Goal: Transaction & Acquisition: Purchase product/service

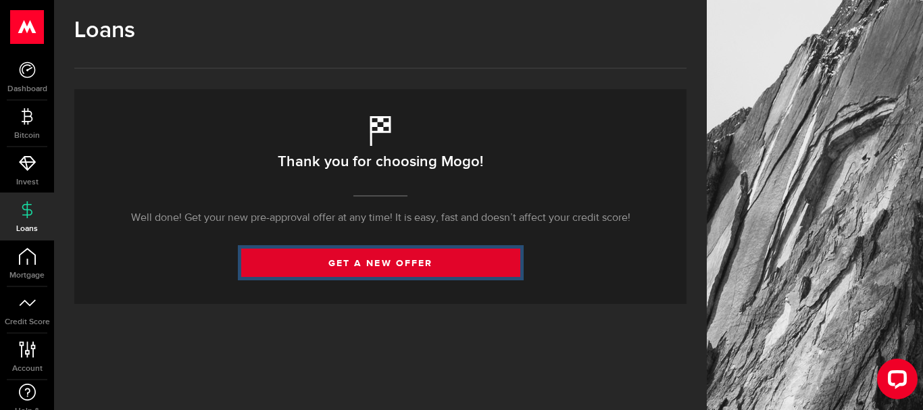
click at [404, 260] on link "get a new offer" at bounding box center [380, 263] width 279 height 28
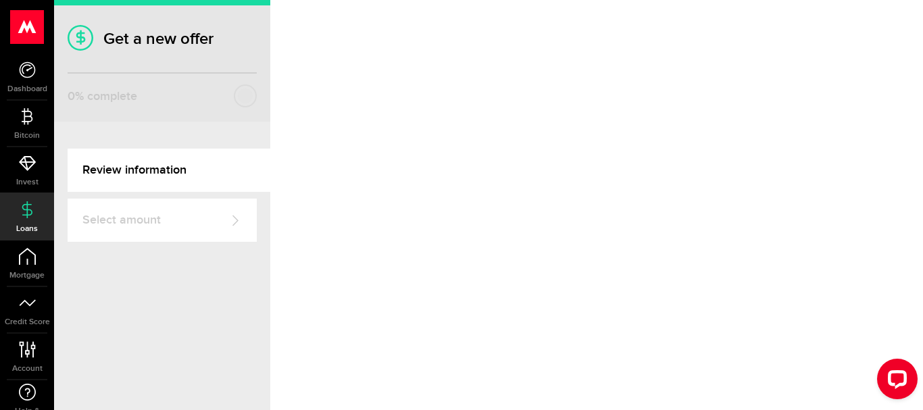
select select "Employed"
select select "2"
select select "10"
select select "bi_weekly"
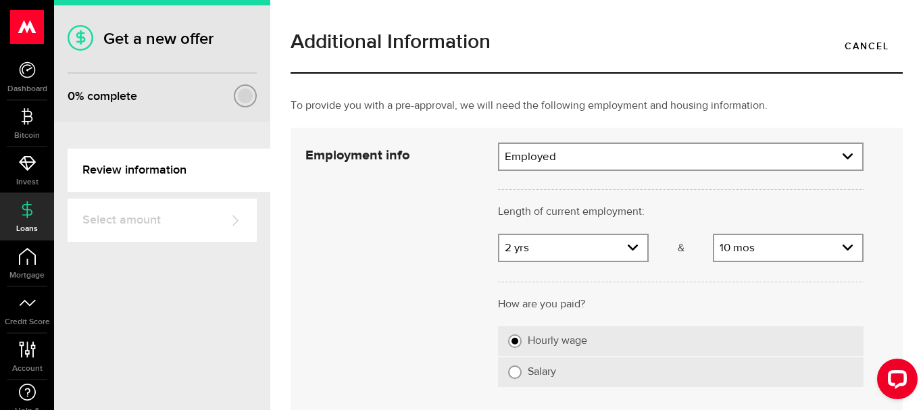
click at [248, 97] on div at bounding box center [245, 96] width 15 height 15
click at [173, 216] on link "Select amount" at bounding box center [162, 220] width 189 height 43
click at [627, 252] on icon "expand select" at bounding box center [632, 247] width 11 height 11
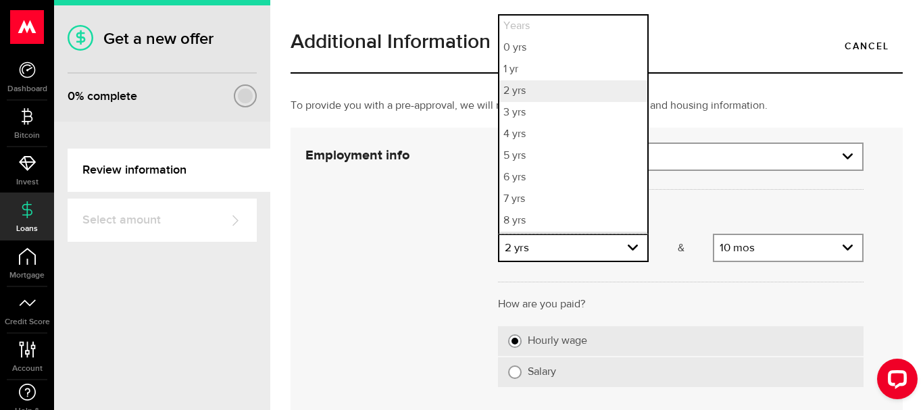
scroll to position [20, 0]
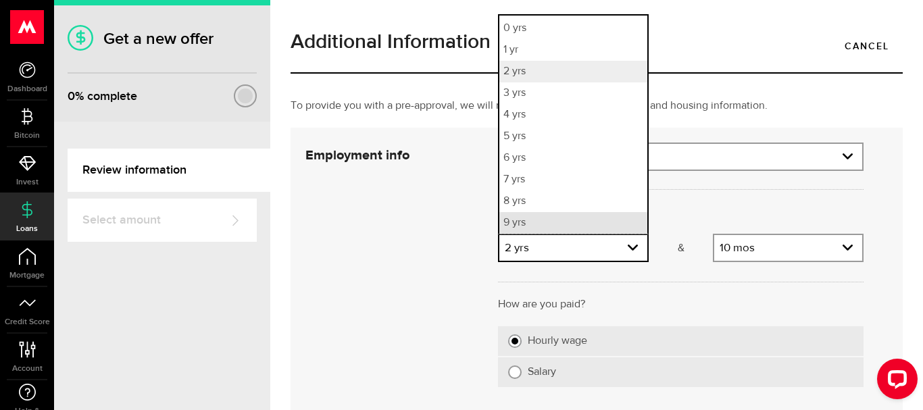
click at [584, 218] on li "9 yrs" at bounding box center [574, 223] width 148 height 22
select select "9"
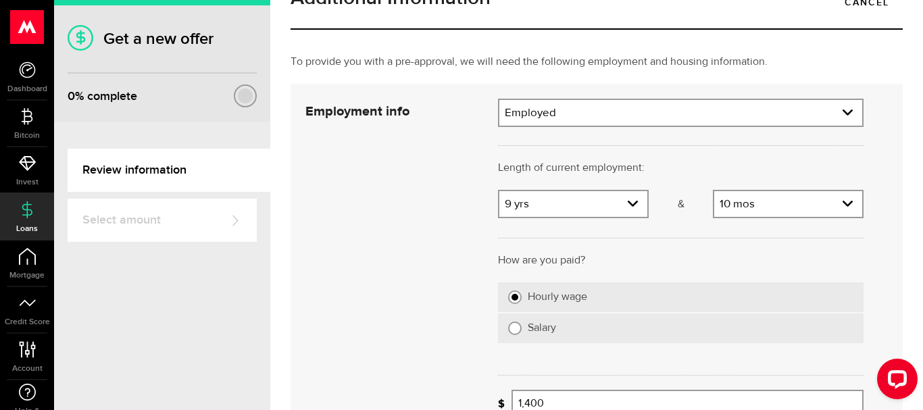
scroll to position [68, 0]
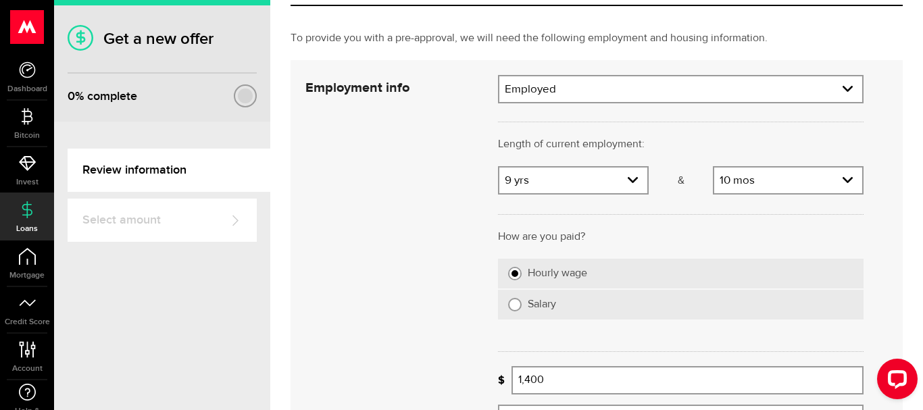
click at [237, 220] on div at bounding box center [235, 221] width 14 height 14
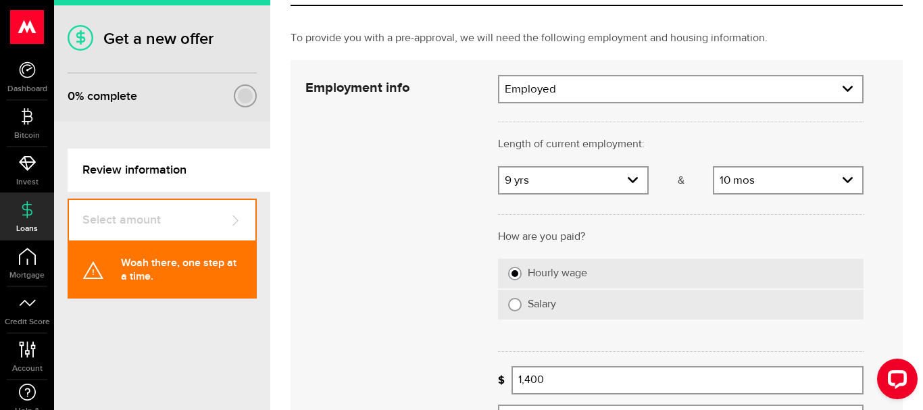
click at [333, 221] on div "Employment info Employment type What's your employment situation like? Employed…" at bounding box center [584, 254] width 579 height 358
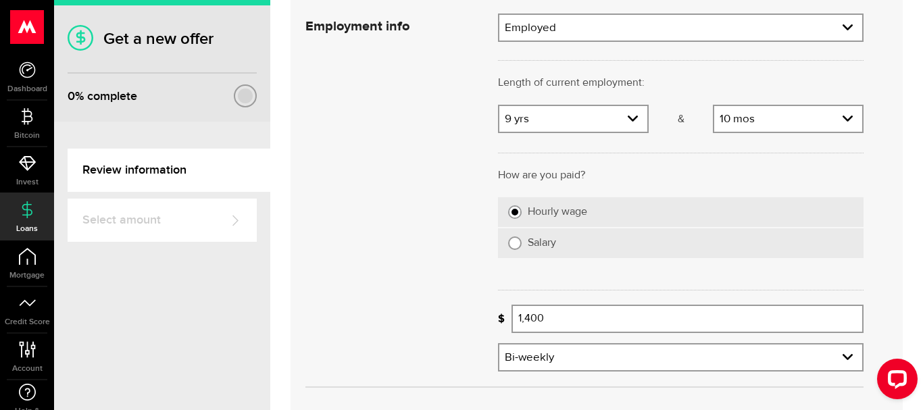
scroll to position [135, 0]
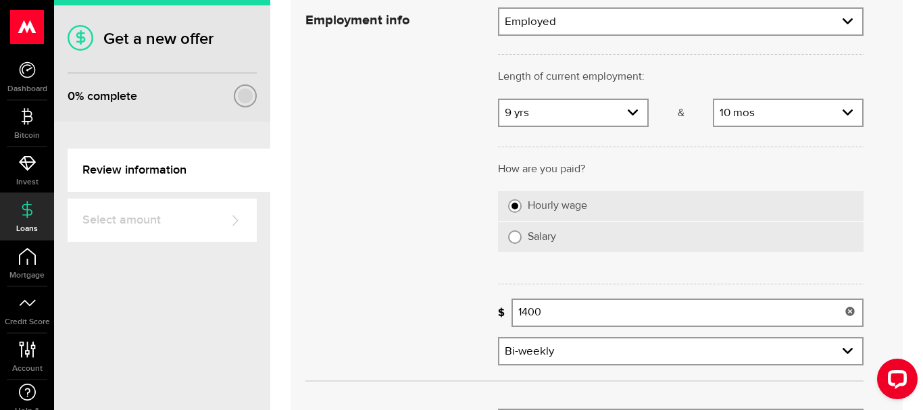
click at [570, 312] on input "1400" at bounding box center [688, 313] width 352 height 28
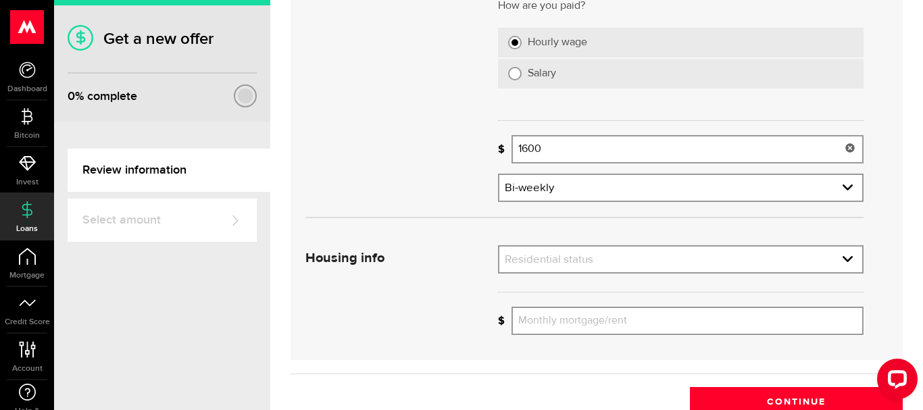
scroll to position [391, 0]
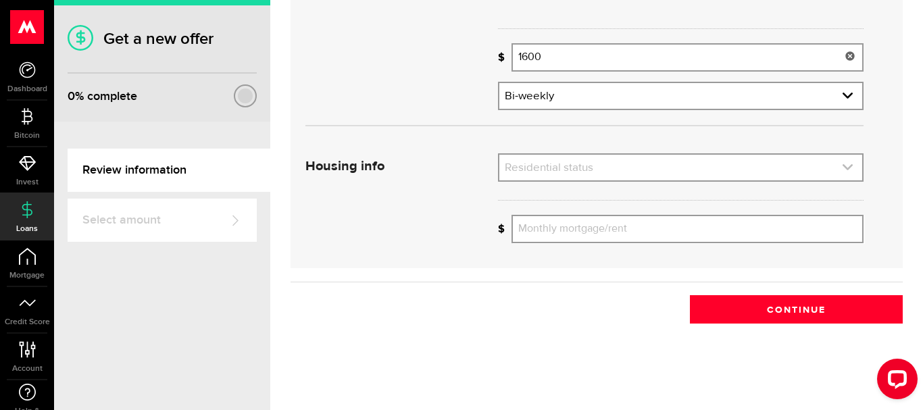
type input "1,600"
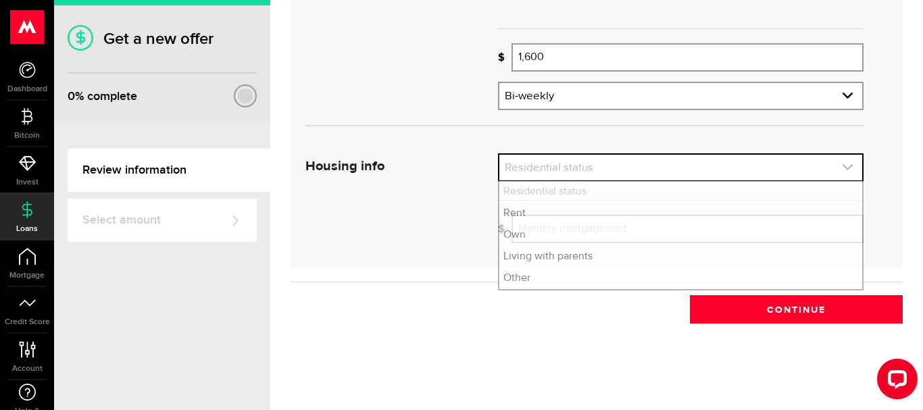
click at [842, 166] on icon "expand select" at bounding box center [847, 167] width 11 height 11
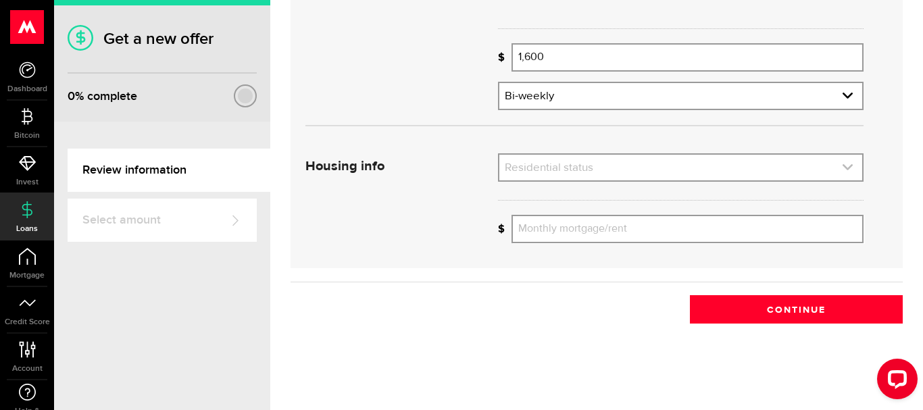
click at [842, 166] on icon "expand select" at bounding box center [847, 167] width 11 height 11
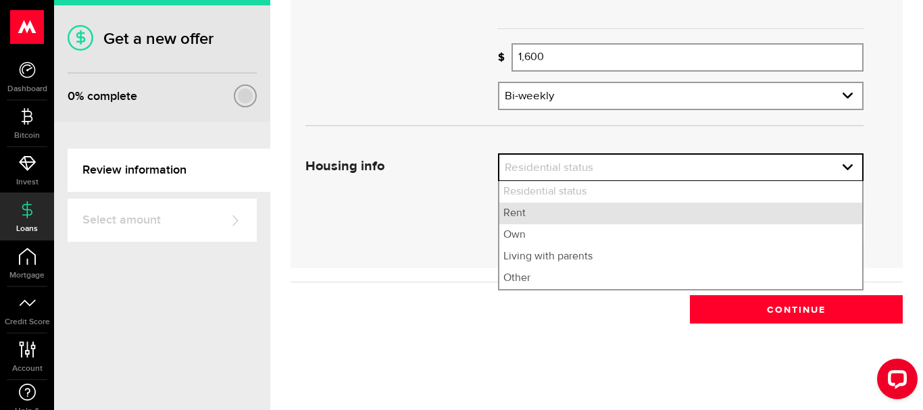
click at [533, 215] on li "Rent" at bounding box center [681, 214] width 363 height 22
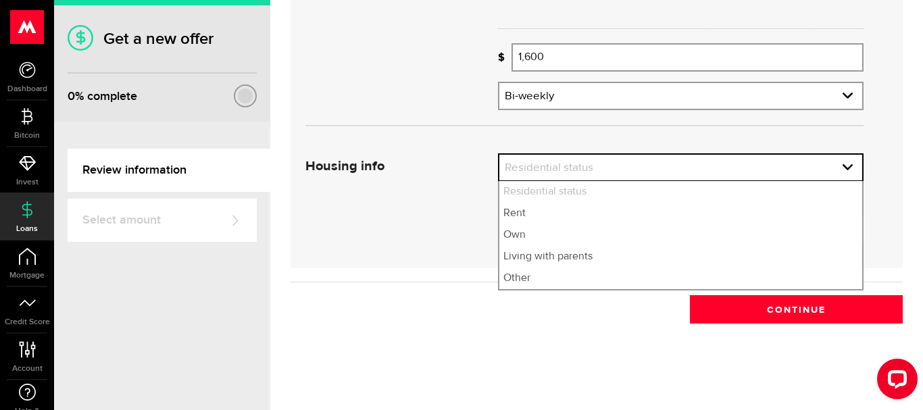
select select "Rent"
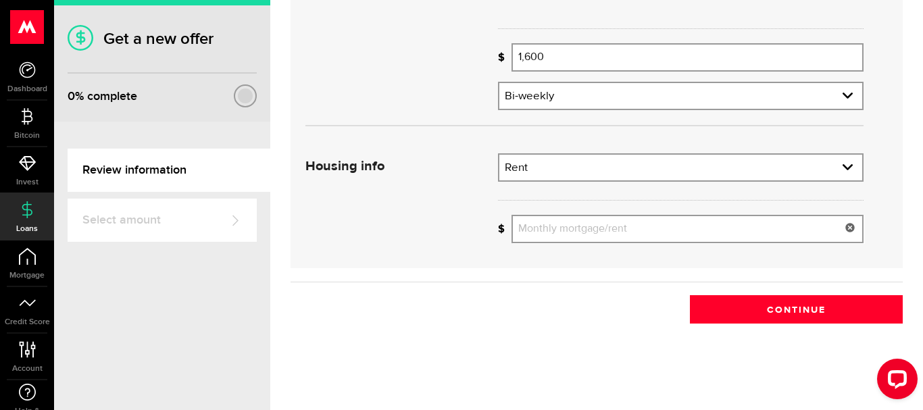
click at [559, 231] on input "Monthly mortgage/rent" at bounding box center [688, 229] width 352 height 28
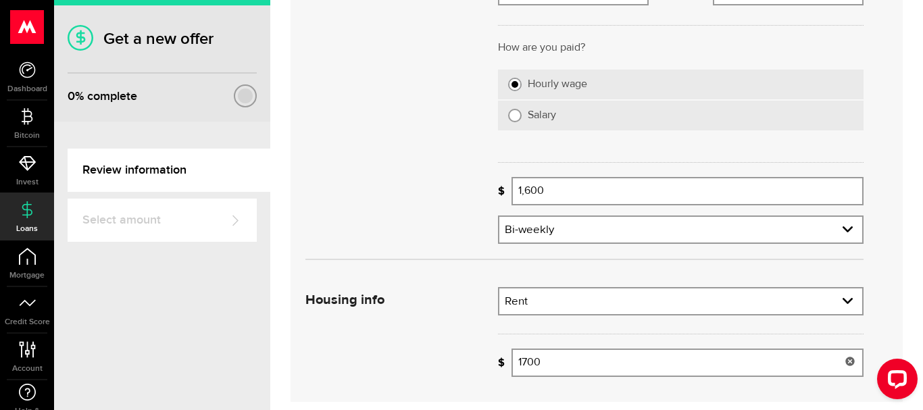
scroll to position [323, 0]
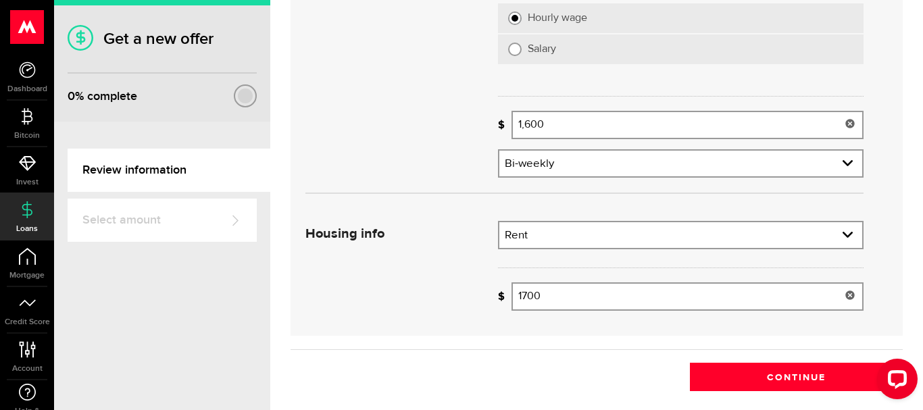
type input "1700"
click at [576, 125] on input "1,600" at bounding box center [688, 125] width 352 height 28
type input "1600"
type input "1,700"
type input "1"
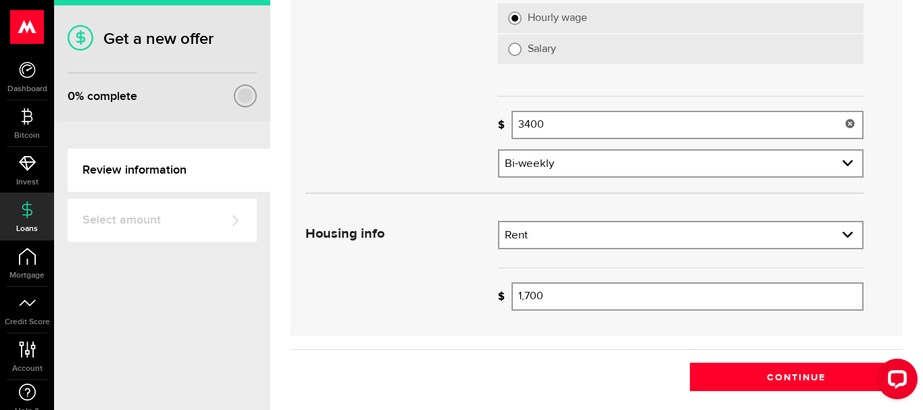
scroll to position [391, 0]
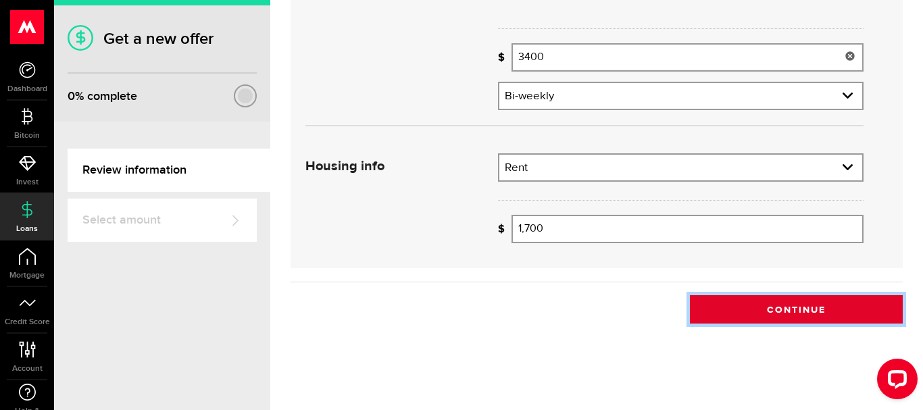
type input "3,400"
click at [754, 310] on button "Continue" at bounding box center [796, 309] width 213 height 28
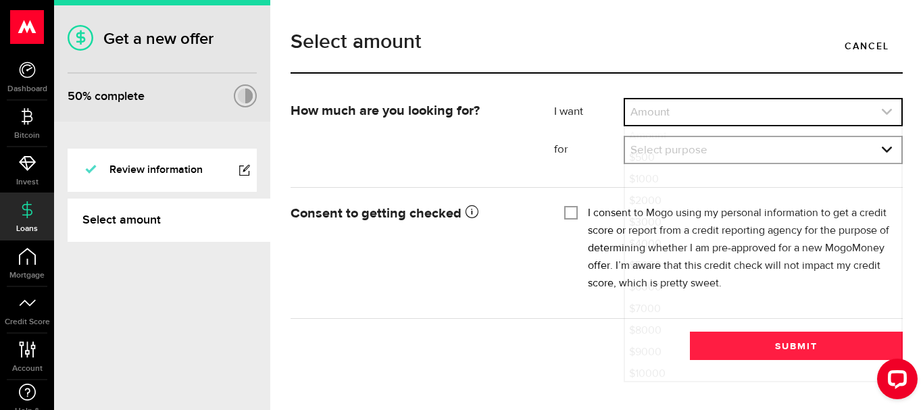
click at [886, 110] on icon "expand select" at bounding box center [886, 111] width 11 height 11
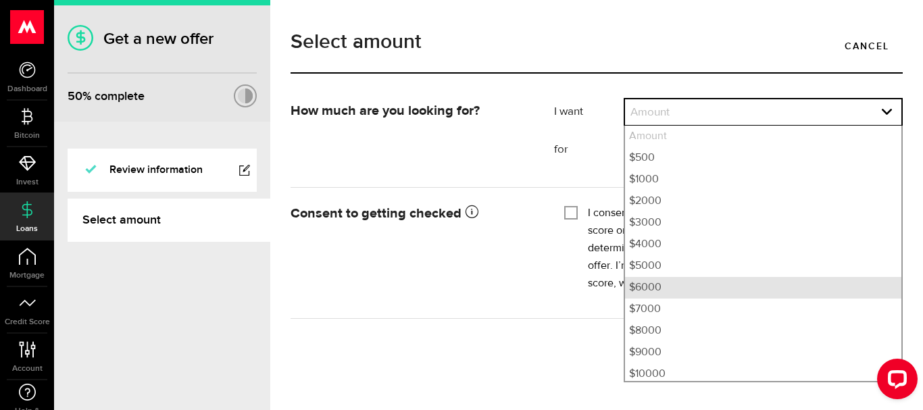
click at [660, 290] on li "$6000" at bounding box center [763, 288] width 276 height 22
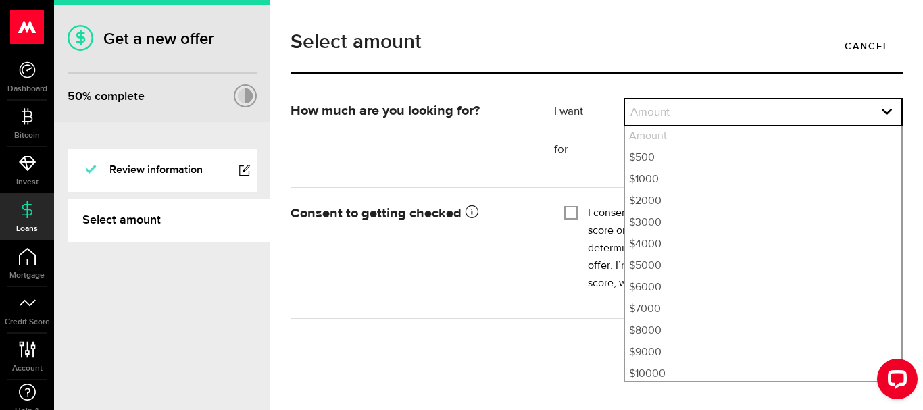
select select "6000"
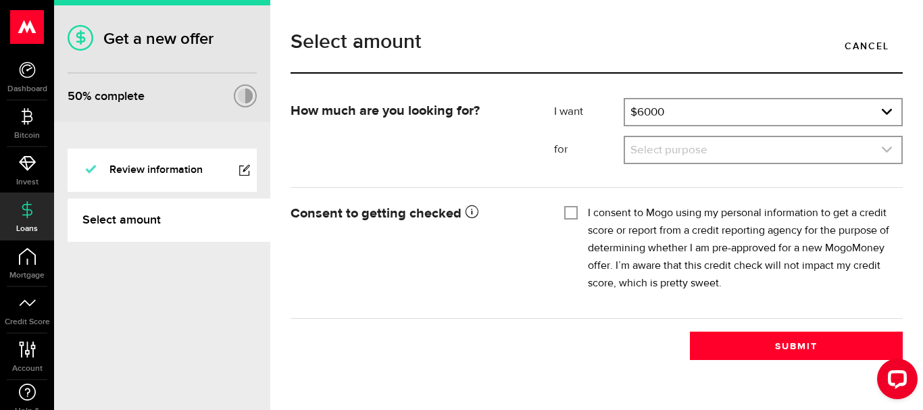
click at [890, 151] on icon "expand select" at bounding box center [886, 149] width 11 height 11
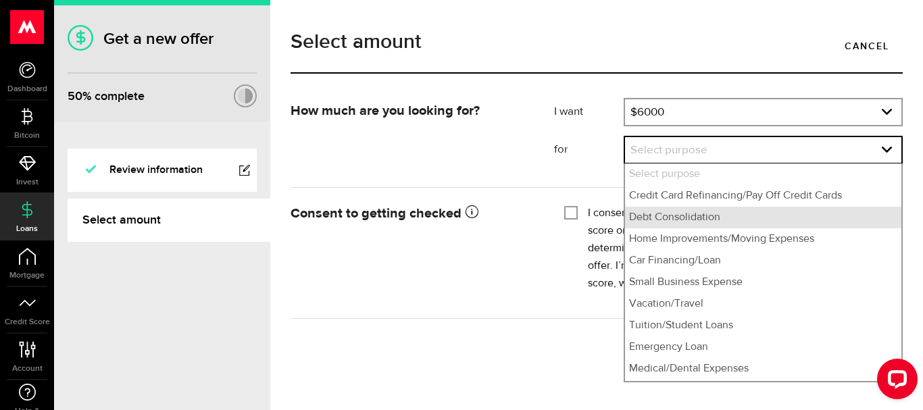
click at [702, 218] on li "Debt Consolidation" at bounding box center [763, 218] width 276 height 22
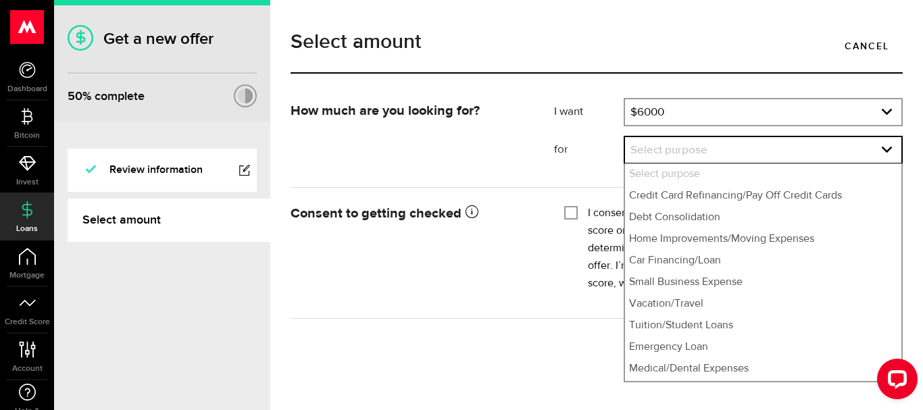
select select "Debt Consolidation"
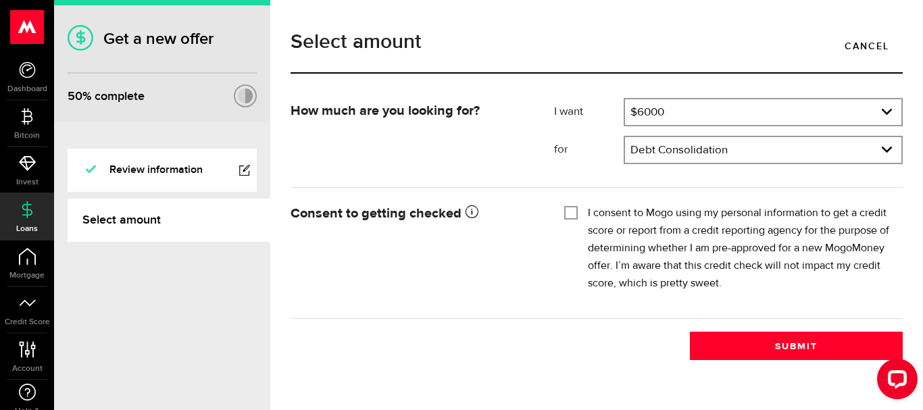
click at [575, 214] on input "I consent to Mogo using my personal information to get a credit score or report…" at bounding box center [571, 212] width 14 height 14
checkbox input "true"
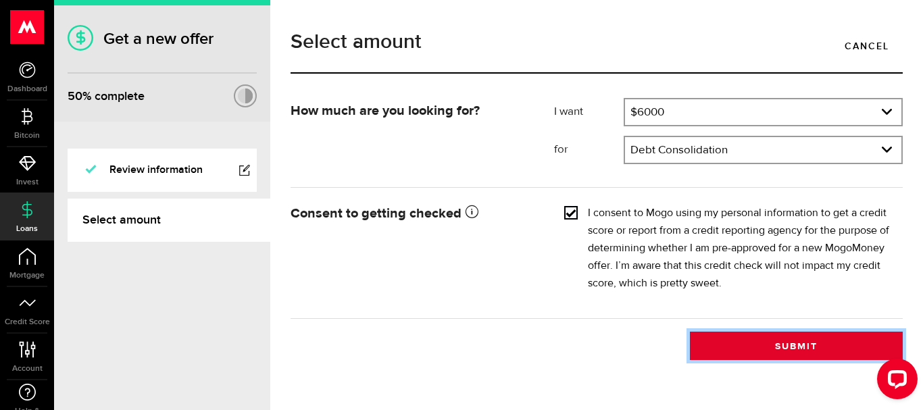
click at [783, 346] on button "Submit" at bounding box center [796, 346] width 213 height 28
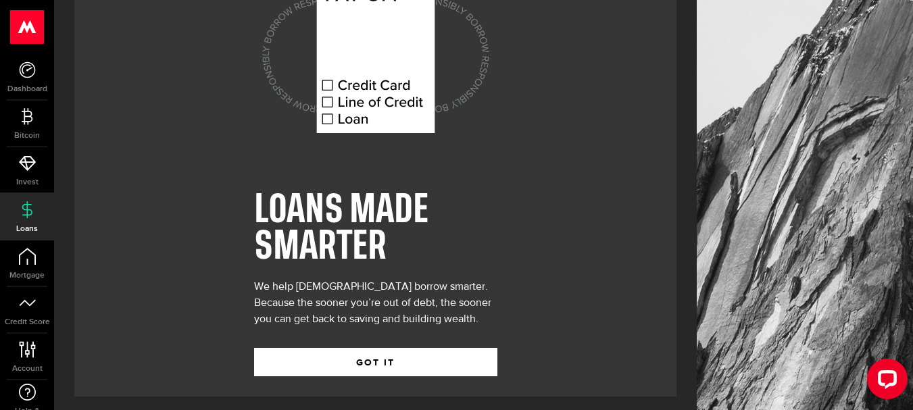
scroll to position [78, 0]
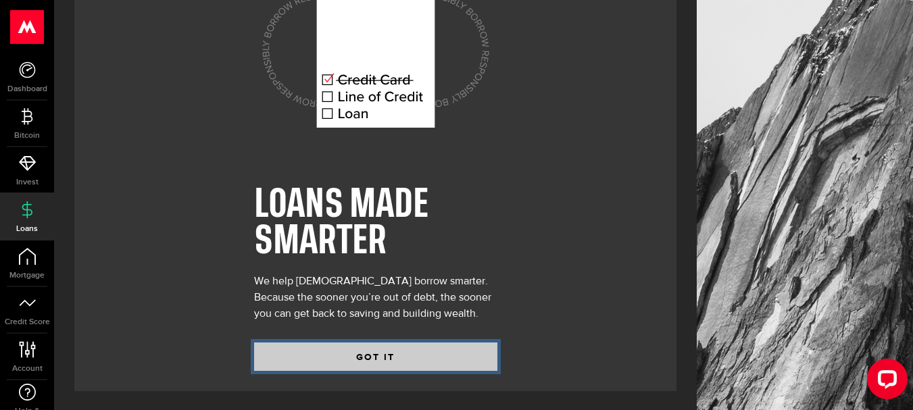
click at [399, 351] on button "GOT IT" at bounding box center [375, 357] width 243 height 28
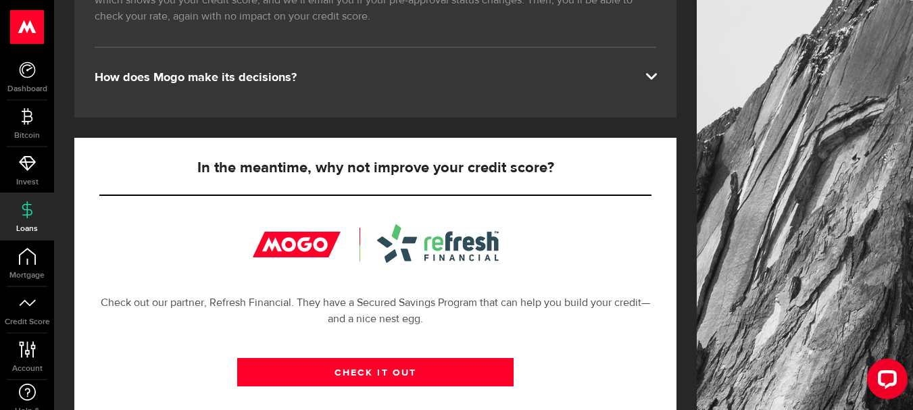
scroll to position [338, 0]
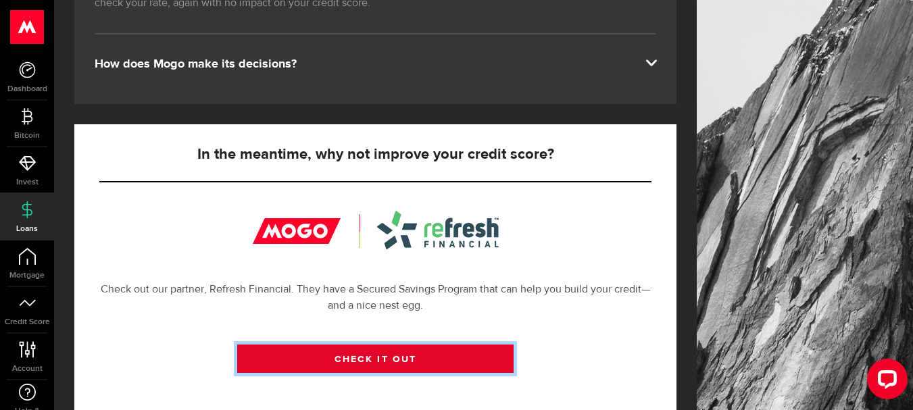
click at [415, 359] on link "CHECK IT OUT" at bounding box center [375, 359] width 276 height 28
